Goal: Find specific page/section: Find specific page/section

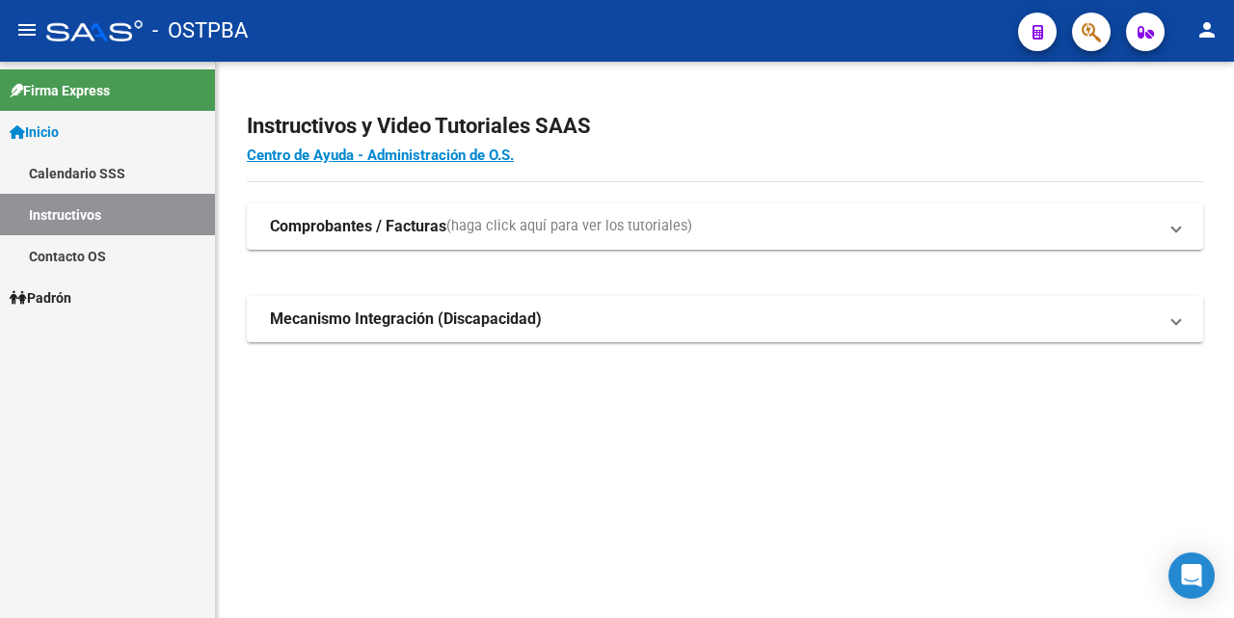
click at [59, 130] on span "Inicio" at bounding box center [34, 131] width 49 height 21
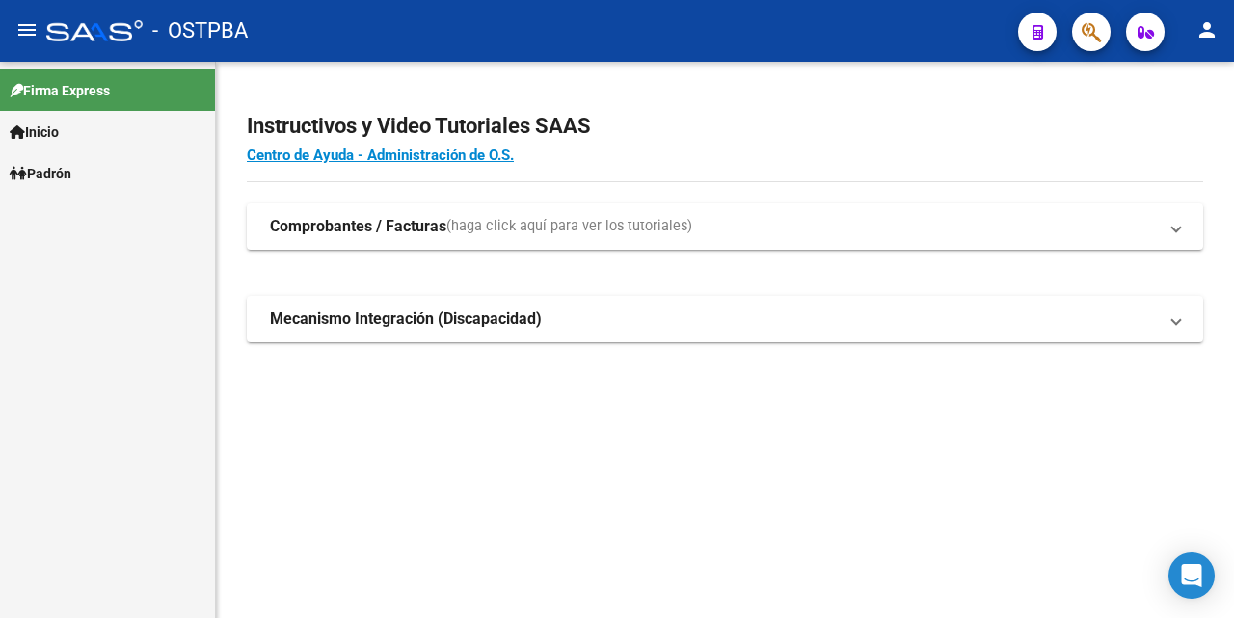
click at [68, 124] on link "Inicio" at bounding box center [107, 131] width 215 height 41
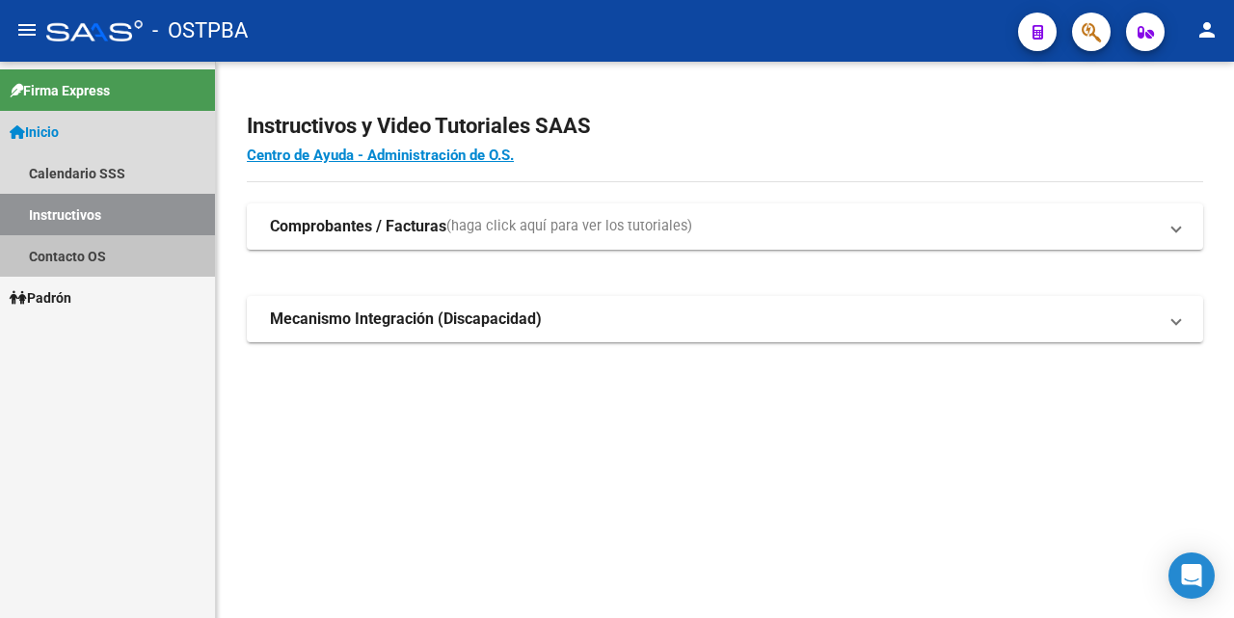
click at [88, 261] on link "Contacto OS" at bounding box center [107, 255] width 215 height 41
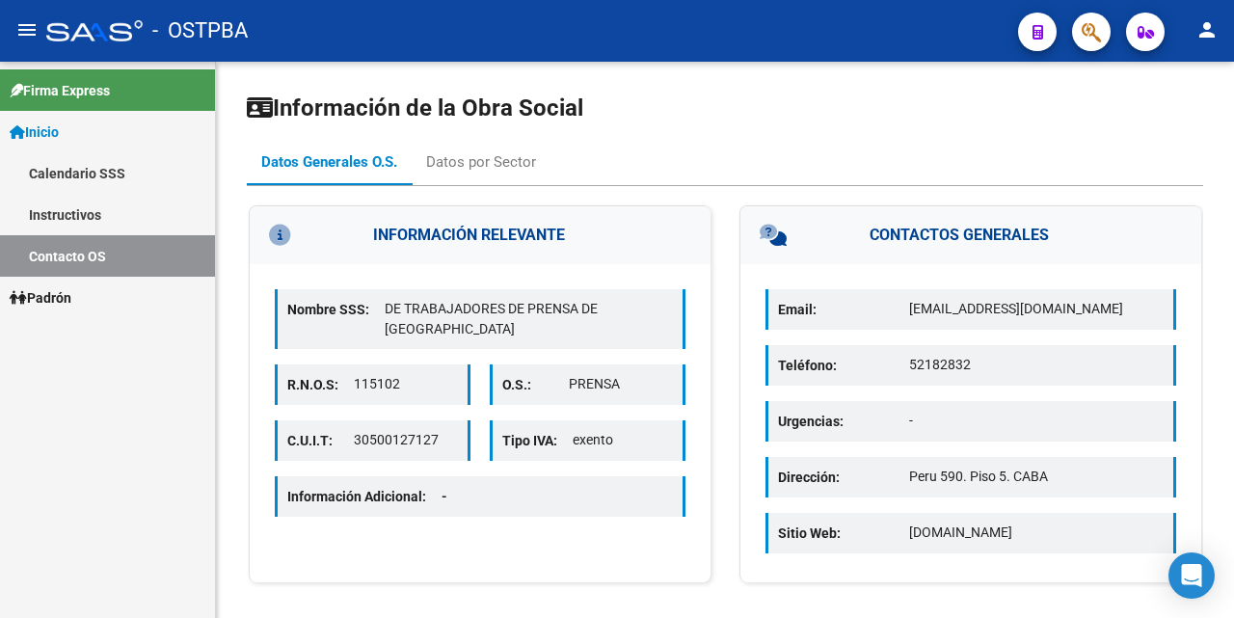
drag, startPoint x: 57, startPoint y: 291, endPoint x: 55, endPoint y: 232, distance: 58.8
click at [57, 290] on span "Padrón" at bounding box center [41, 297] width 62 height 21
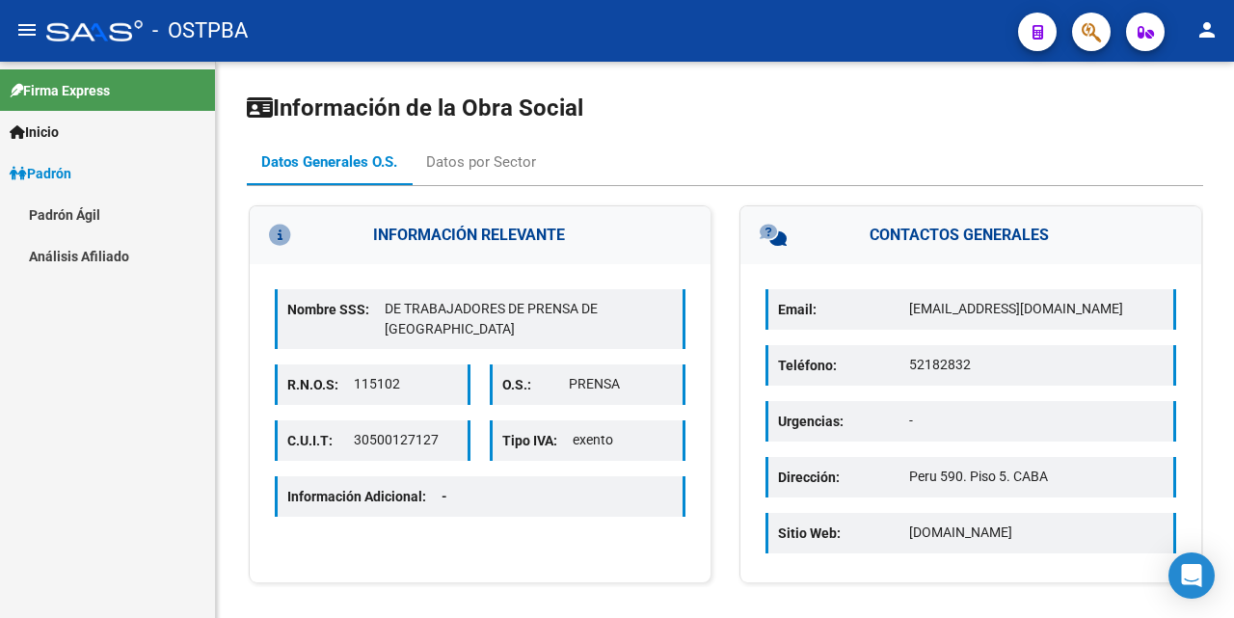
click at [60, 254] on link "Análisis Afiliado" at bounding box center [107, 255] width 215 height 41
